Goal: Navigation & Orientation: Find specific page/section

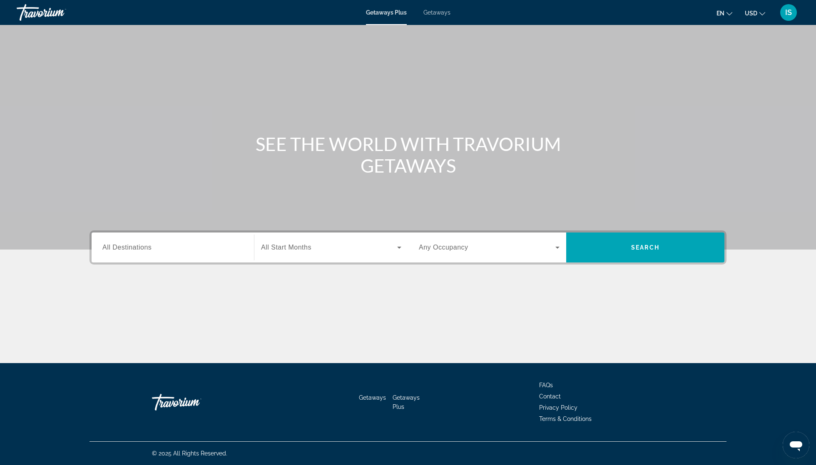
click at [785, 14] on span "IS" at bounding box center [788, 12] width 7 height 8
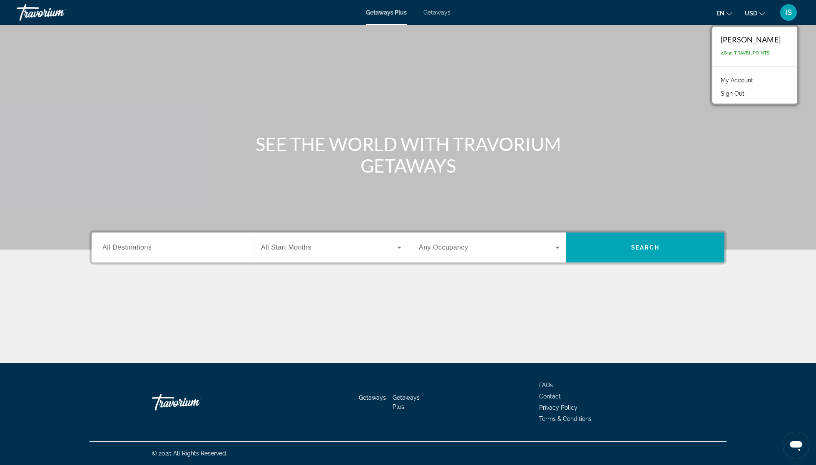
click at [445, 15] on span "Getaways" at bounding box center [436, 12] width 27 height 7
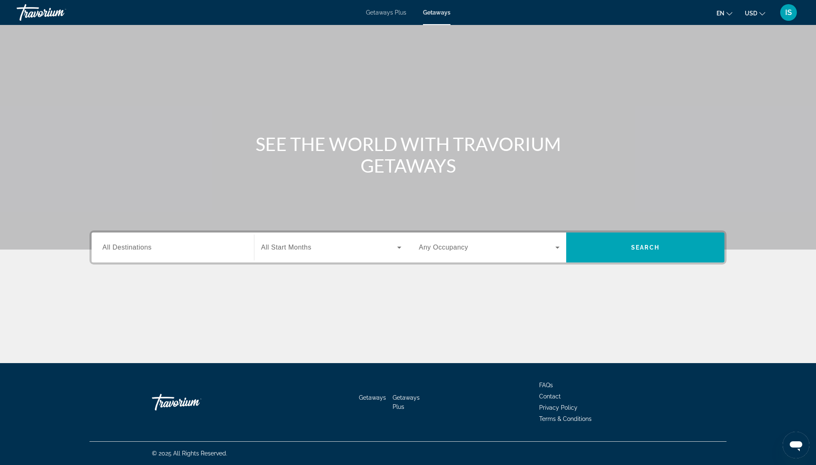
click at [785, 14] on span "IS" at bounding box center [788, 12] width 7 height 8
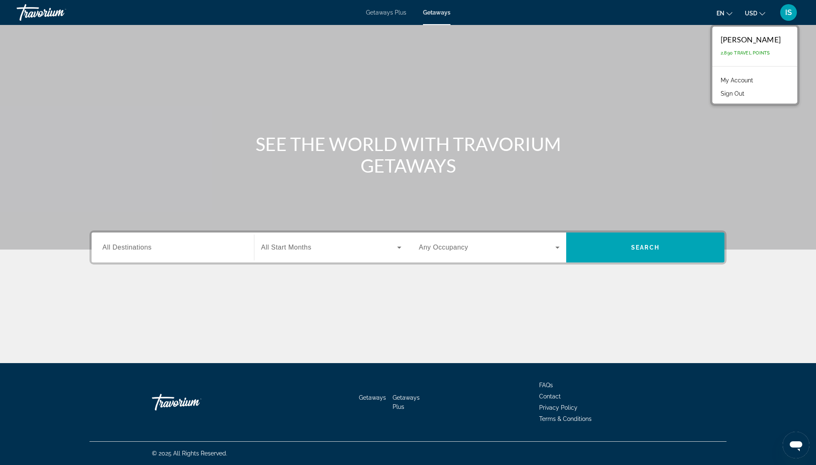
click at [742, 86] on link "My Account" at bounding box center [736, 80] width 41 height 11
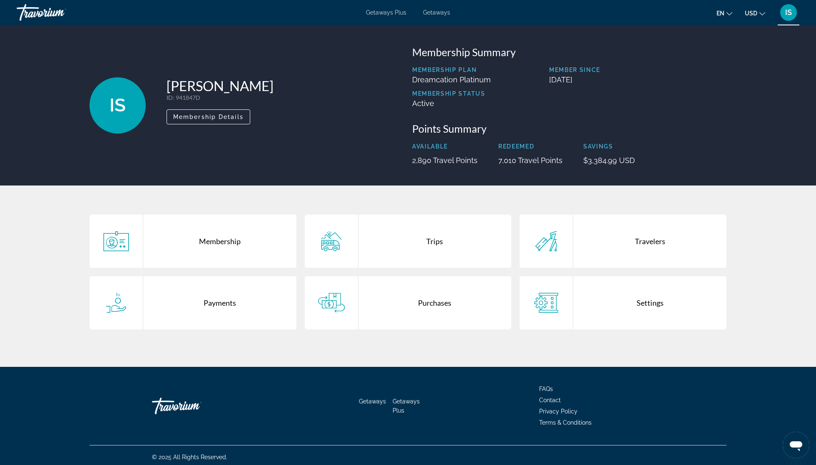
click at [440, 268] on div "Trips" at bounding box center [434, 241] width 153 height 53
